Goal: Navigation & Orientation: Find specific page/section

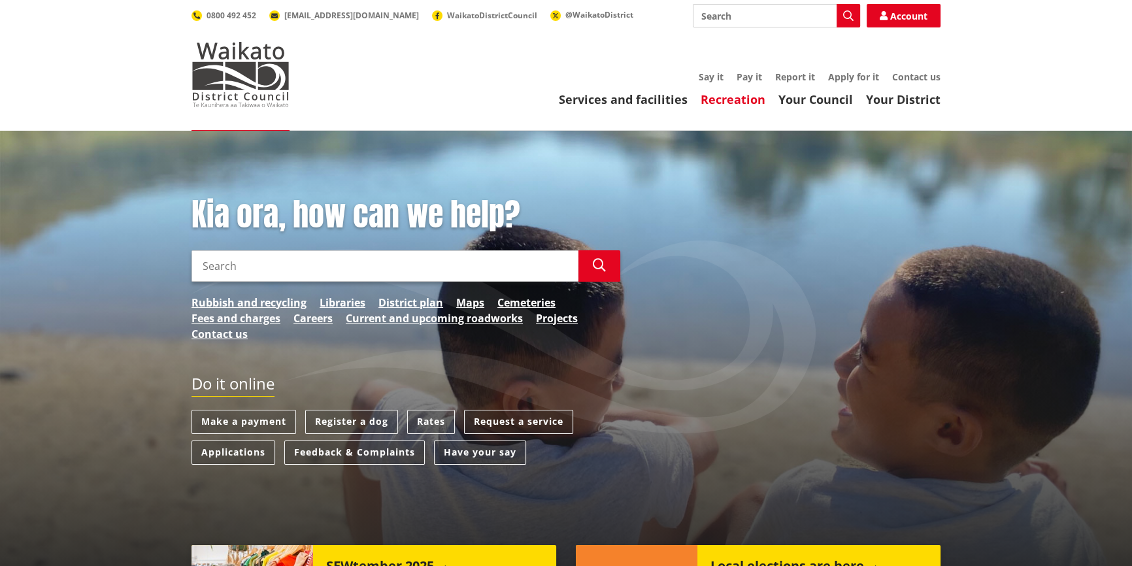
click at [752, 95] on link "Recreation" at bounding box center [732, 99] width 65 height 16
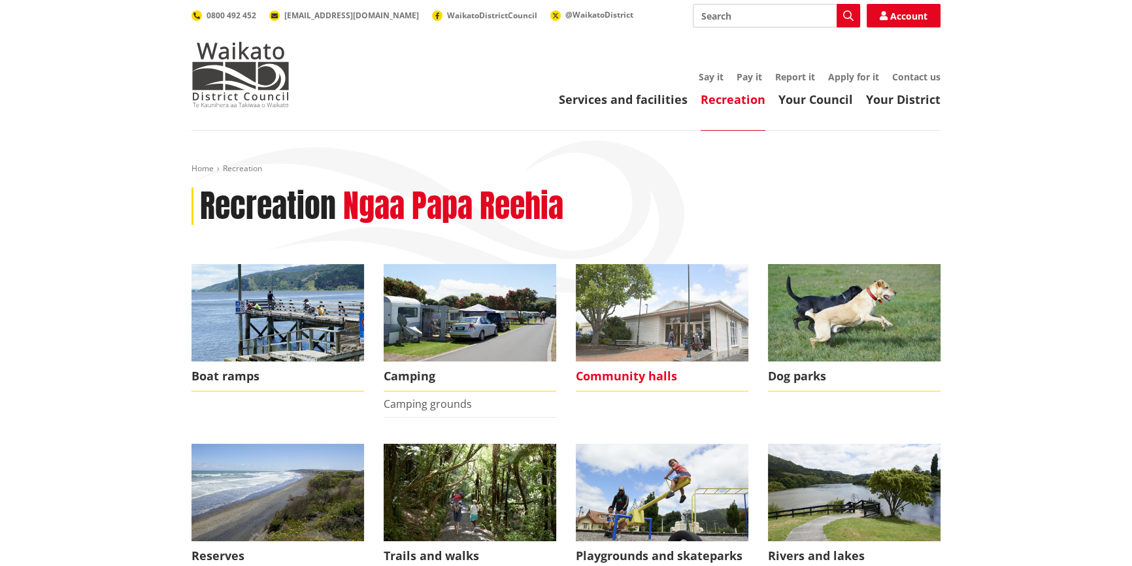
click at [676, 376] on span "Community halls" at bounding box center [662, 376] width 172 height 30
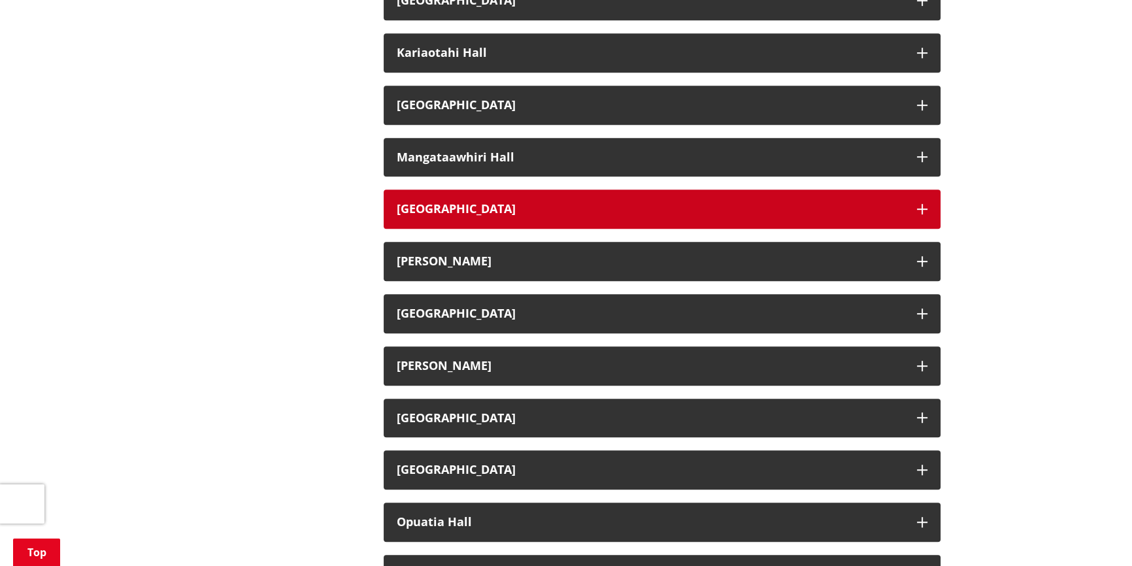
scroll to position [950, 0]
